Goal: Task Accomplishment & Management: Manage account settings

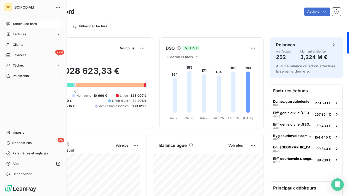
click at [12, 190] on img at bounding box center [20, 189] width 32 height 8
click at [23, 174] on span "Déconnexion" at bounding box center [22, 174] width 20 height 5
